Goal: Answer question/provide support

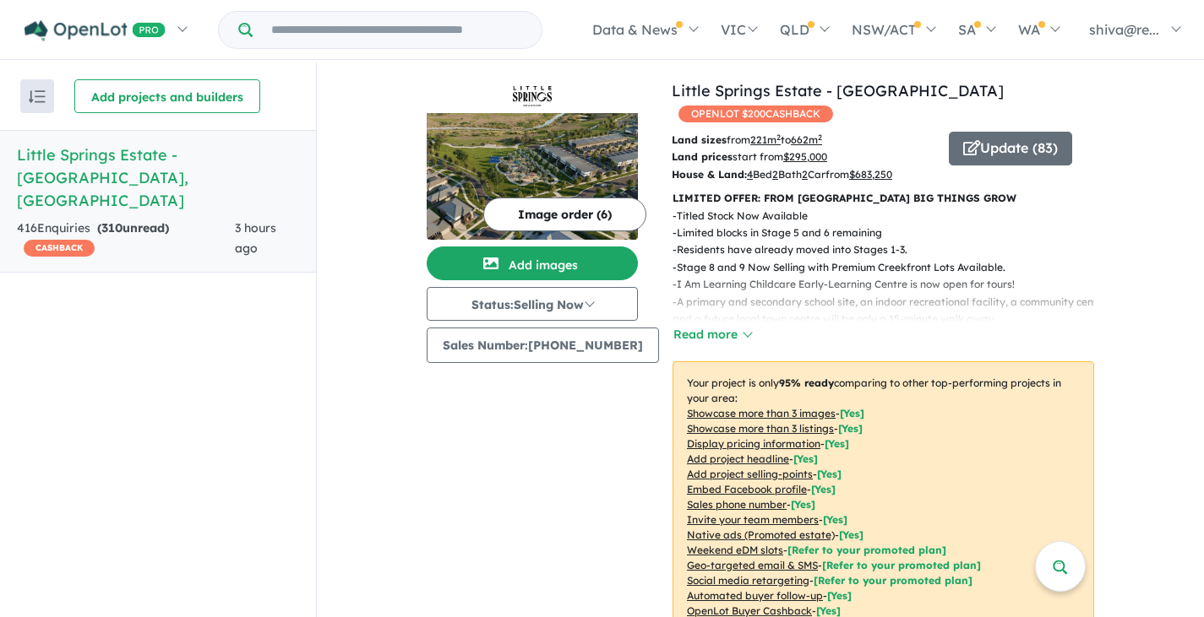
click at [141, 163] on h5 "Little Springs Estate - Deanside , VIC" at bounding box center [158, 178] width 282 height 68
click at [253, 150] on h5 "Little Springs Estate - Deanside , VIC" at bounding box center [158, 178] width 282 height 68
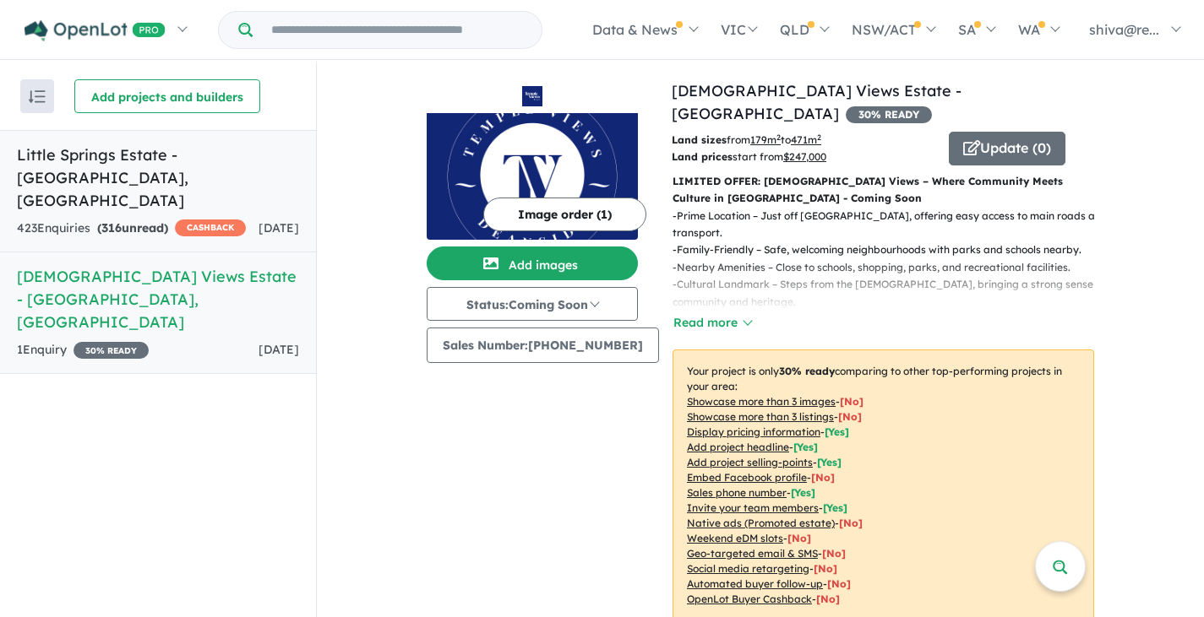
click at [75, 171] on link "Little Springs Estate - Deanside , VIC 423 Enquir ies ( 316 unread) CASHBACK 2 …" at bounding box center [158, 191] width 316 height 122
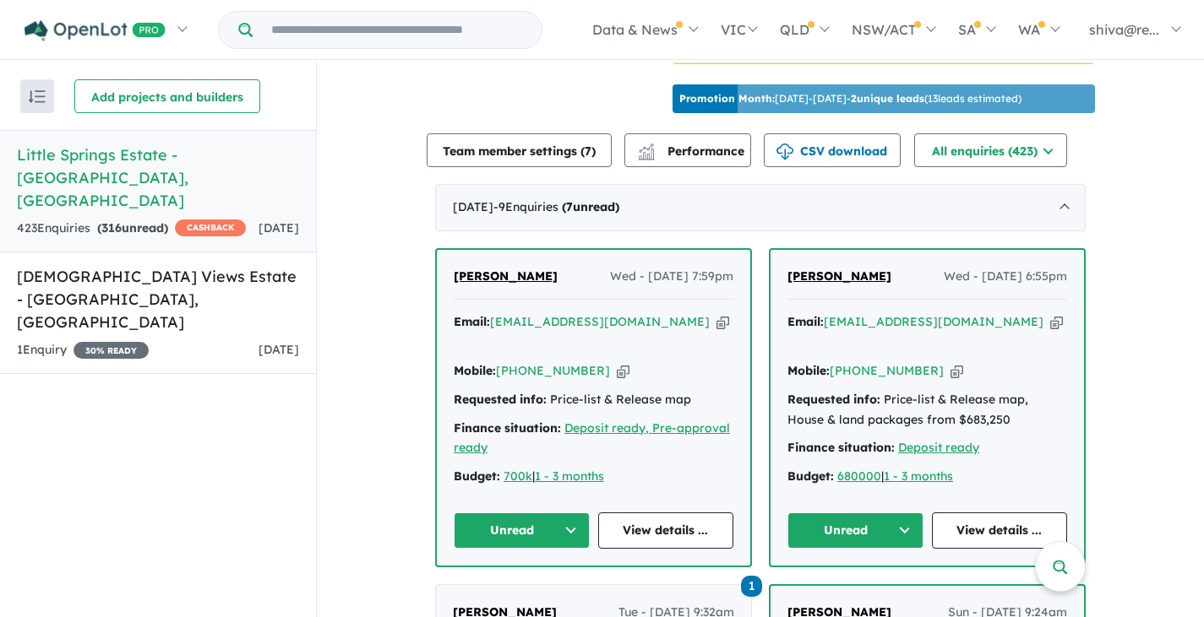
scroll to position [654, 0]
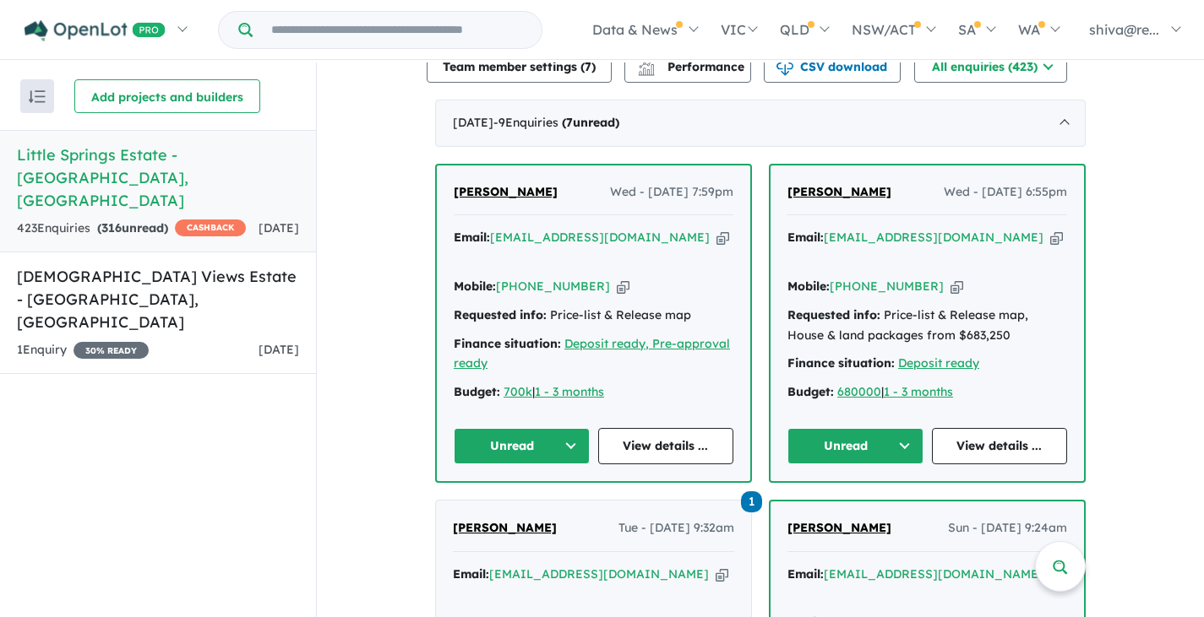
click at [164, 220] on strong "( 316 unread)" at bounding box center [132, 227] width 71 height 15
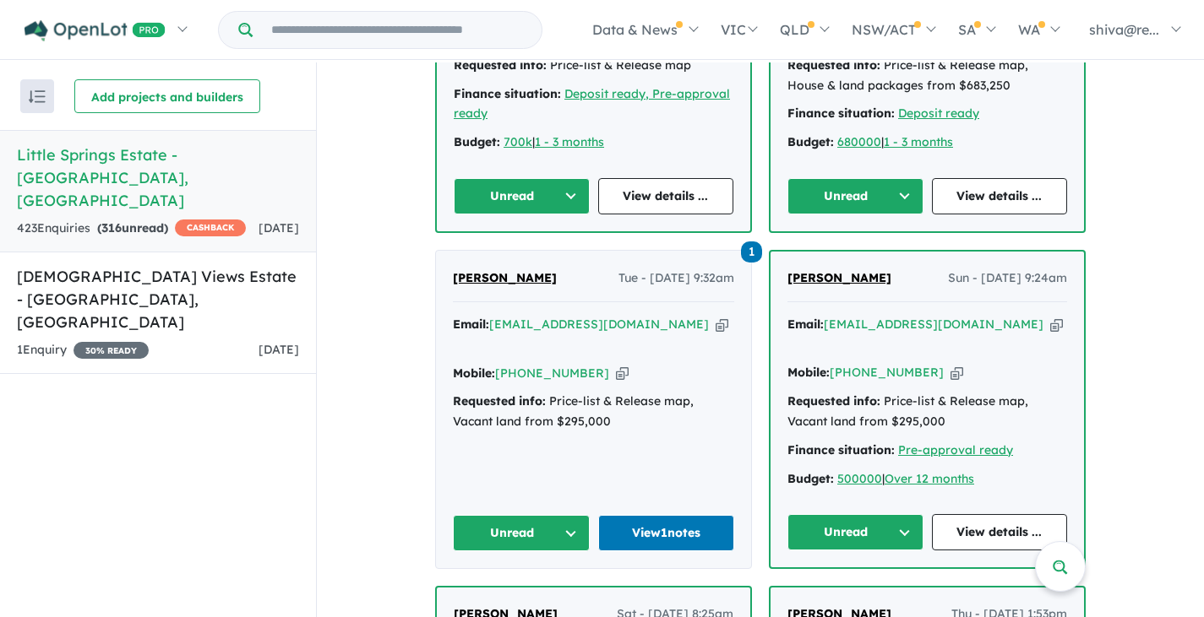
scroll to position [907, 0]
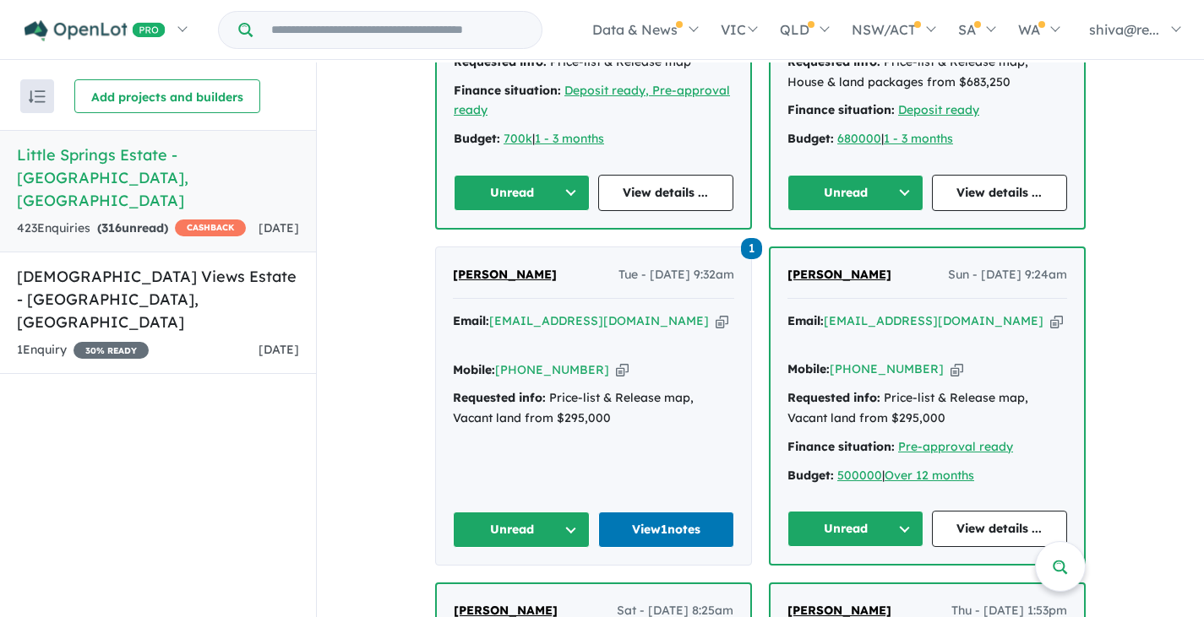
click at [531, 512] on button "Unread" at bounding box center [521, 530] width 137 height 36
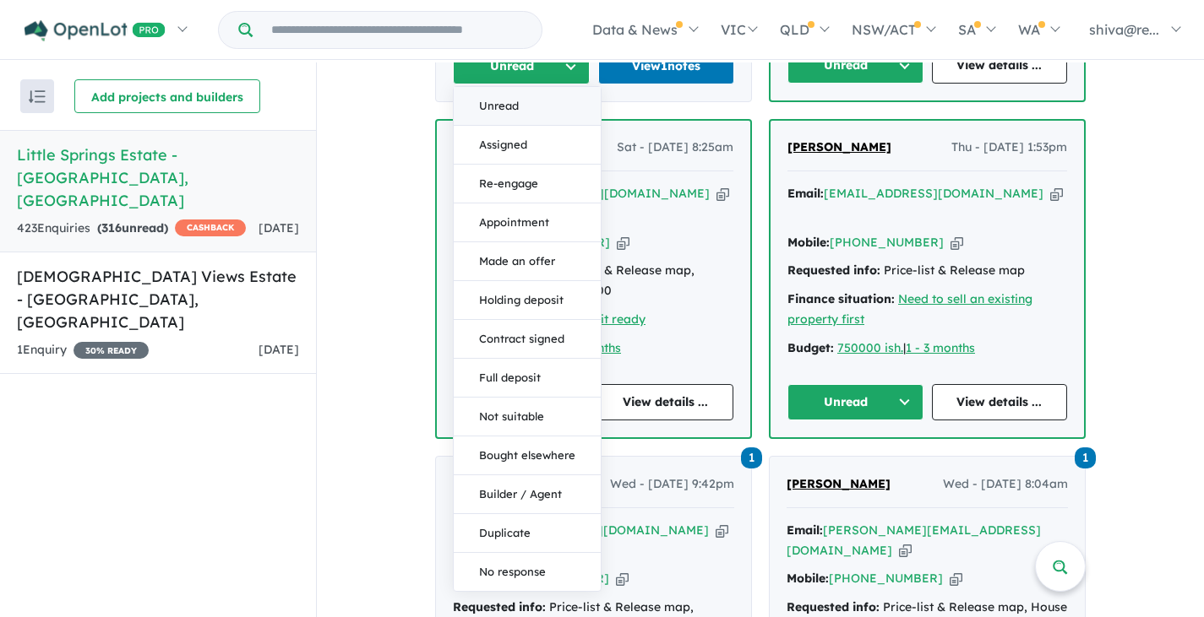
scroll to position [1329, 0]
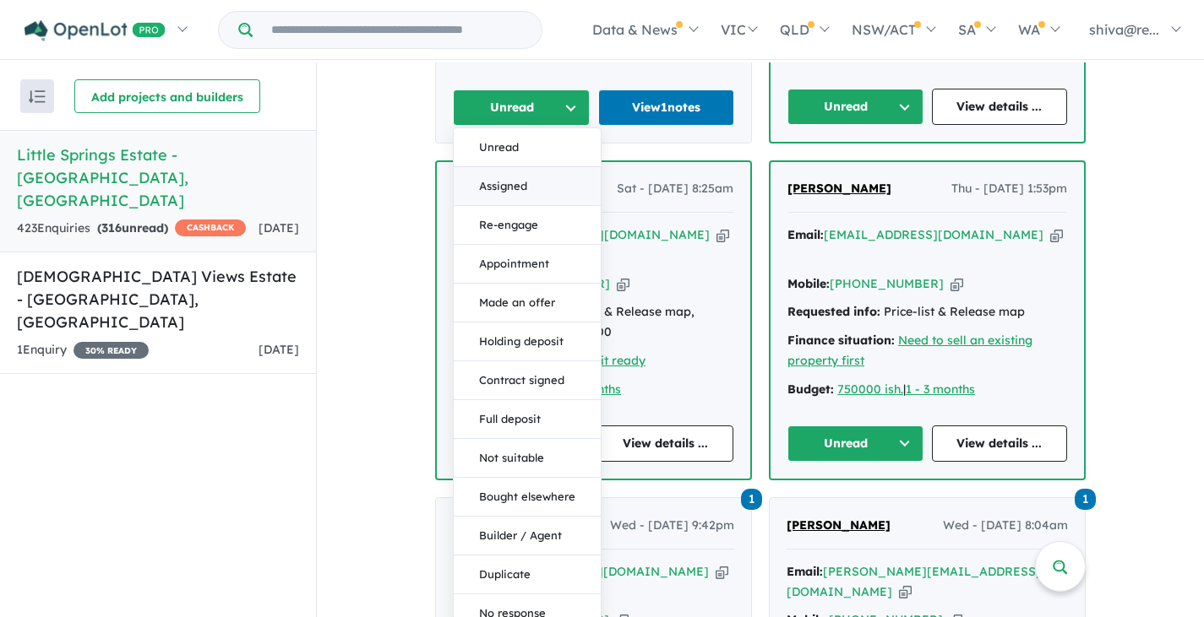
click at [527, 167] on button "Assigned" at bounding box center [527, 186] width 147 height 39
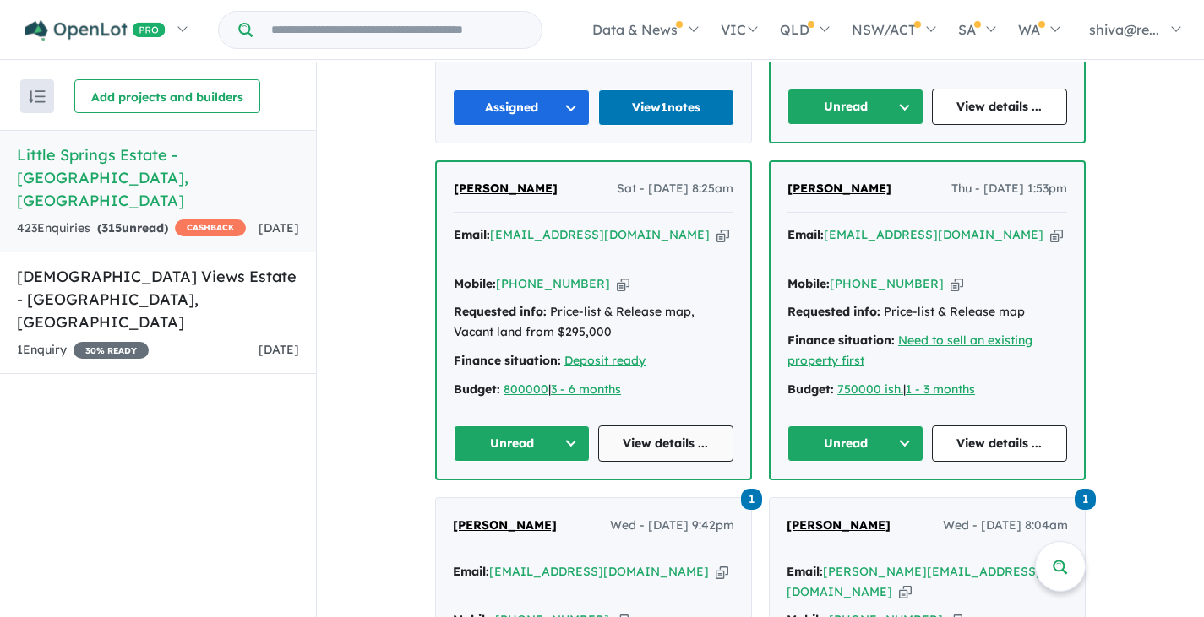
click at [655, 426] on link "View details ..." at bounding box center [666, 444] width 136 height 36
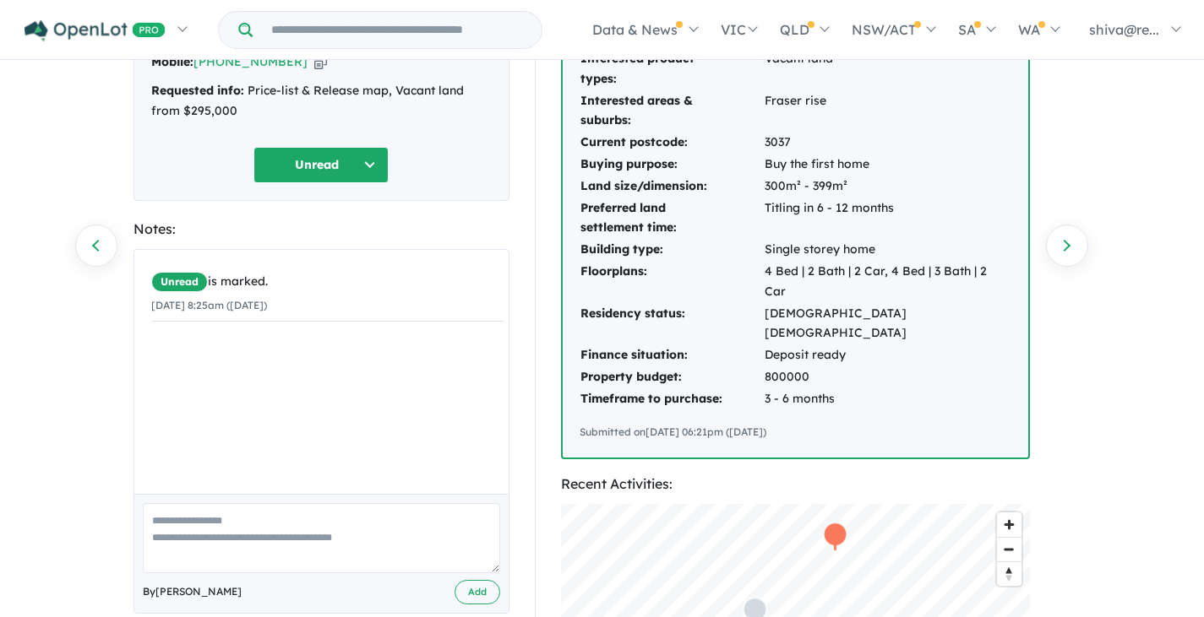
scroll to position [169, 0]
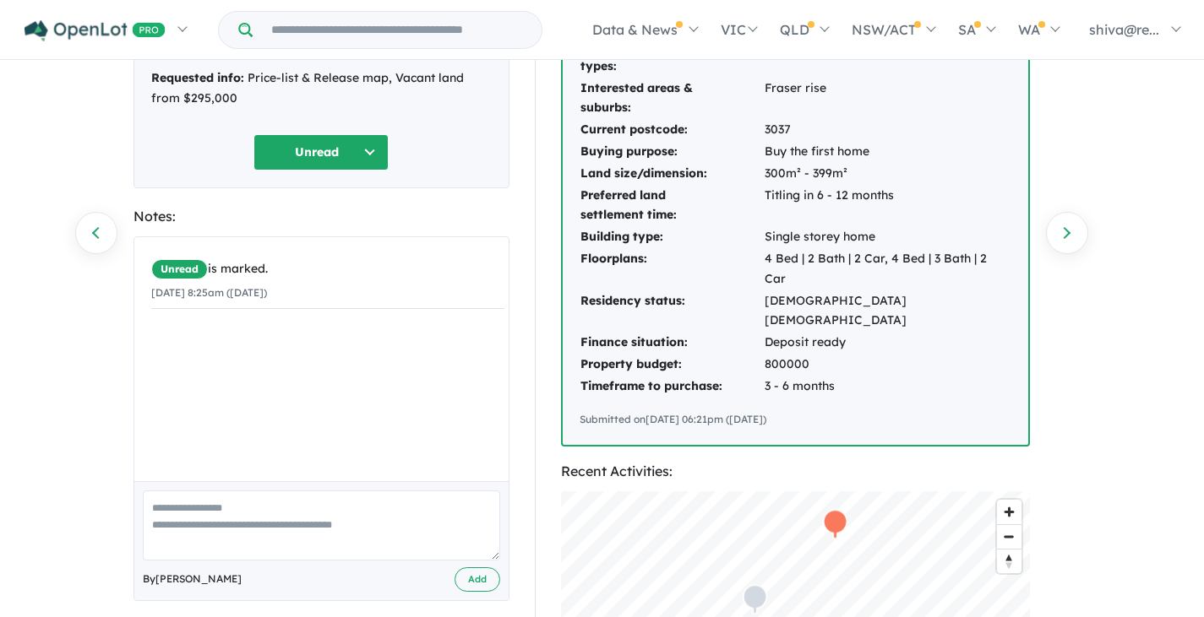
paste textarea "**********"
type textarea "**********"
click at [458, 574] on button "Add" at bounding box center [477, 580] width 46 height 24
